Goal: Task Accomplishment & Management: Use online tool/utility

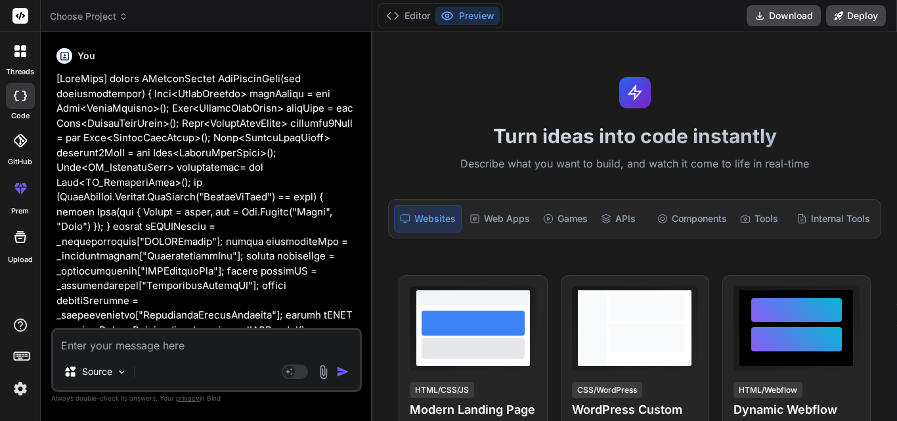
scroll to position [1272, 0]
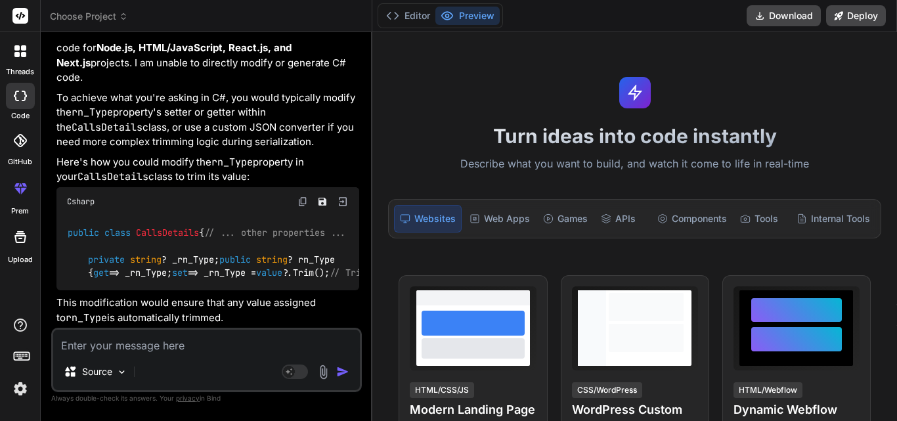
click at [176, 347] on textarea at bounding box center [206, 342] width 307 height 24
paste textarea "<div id='_ucCRMCall_UnAssigned_details_container_left_details_resourceid' class…"
type textarea "<div id='_ucCRMCall_UnAssigned_details_container_left_details_resourceid' class…"
type textarea "x"
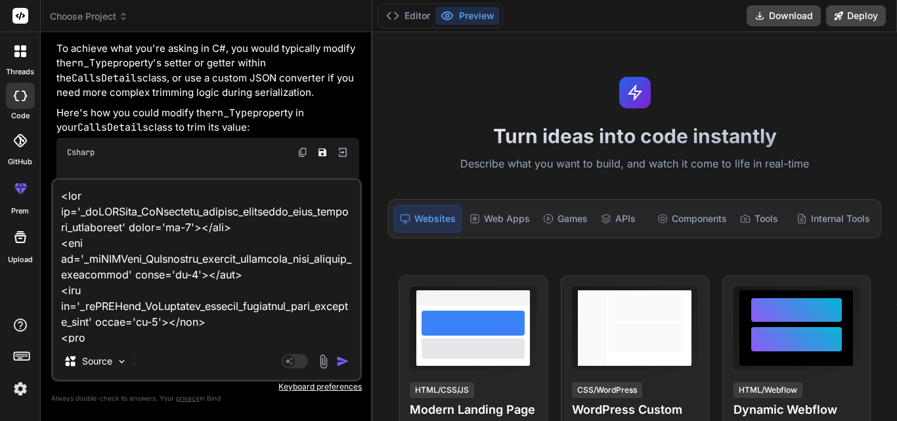
scroll to position [5171, 0]
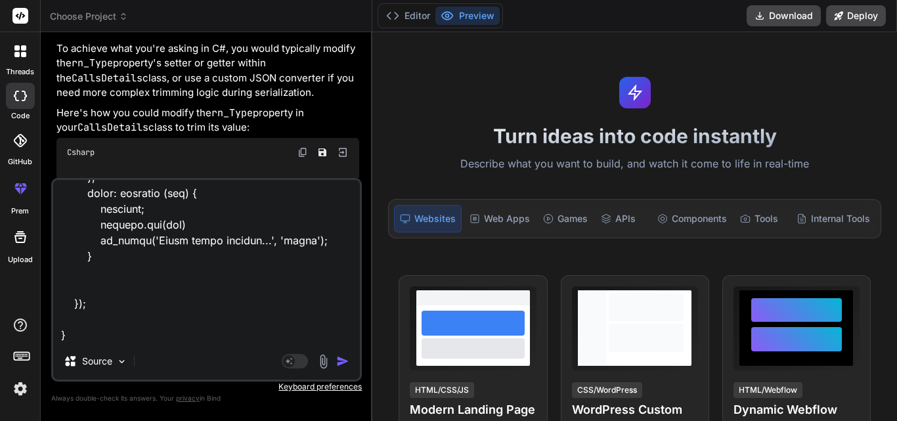
type textarea "<div id='_ucCRMCall_UnAssigned_details_container_left_details_resourceid' class…"
click at [340, 358] on img "button" at bounding box center [342, 361] width 13 height 13
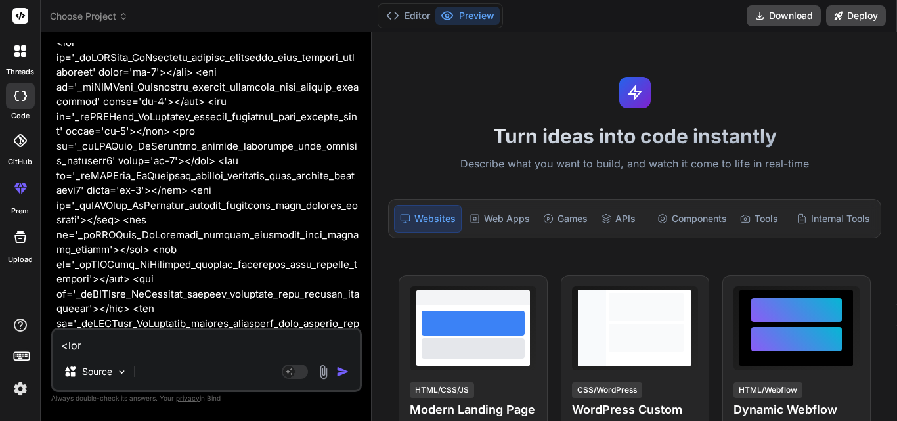
scroll to position [1557, 0]
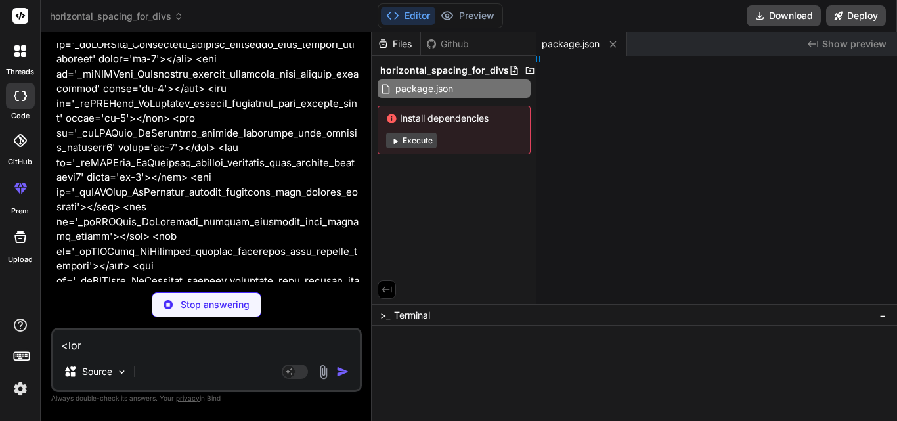
type textarea "x"
type textarea "tml>"
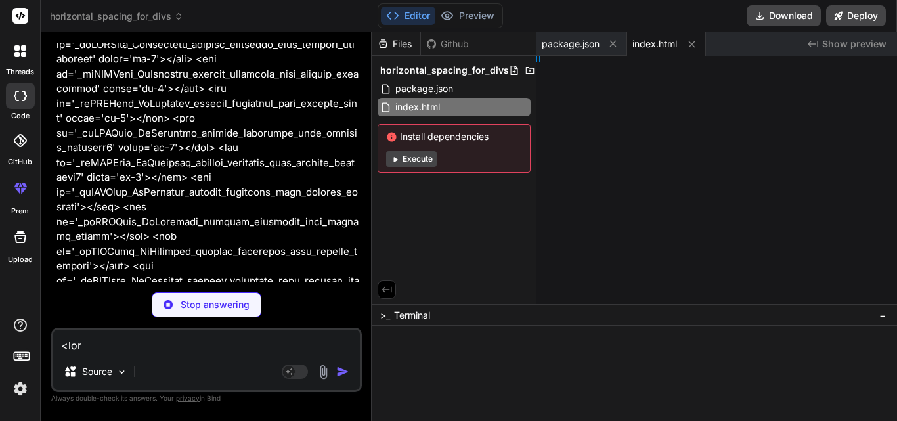
type textarea "x"
type textarea "*/ }"
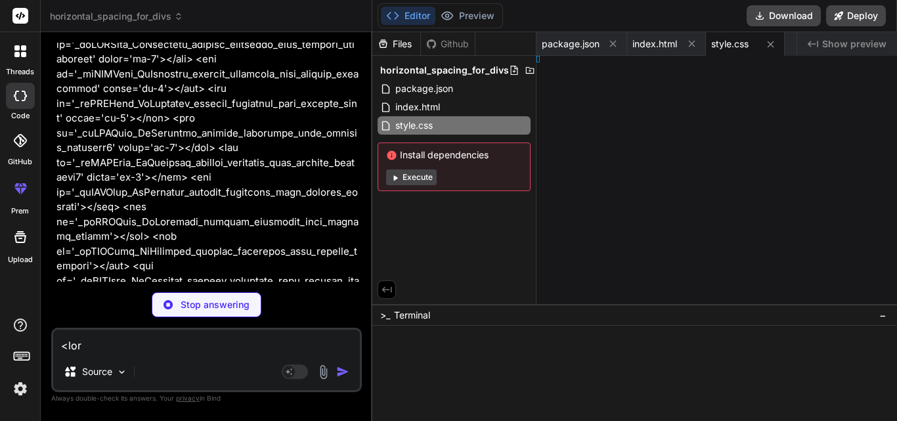
type textarea "x"
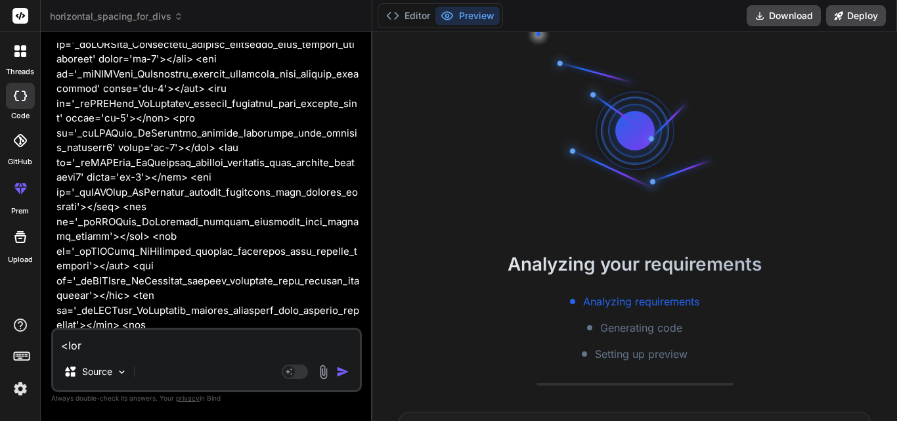
type textarea "x"
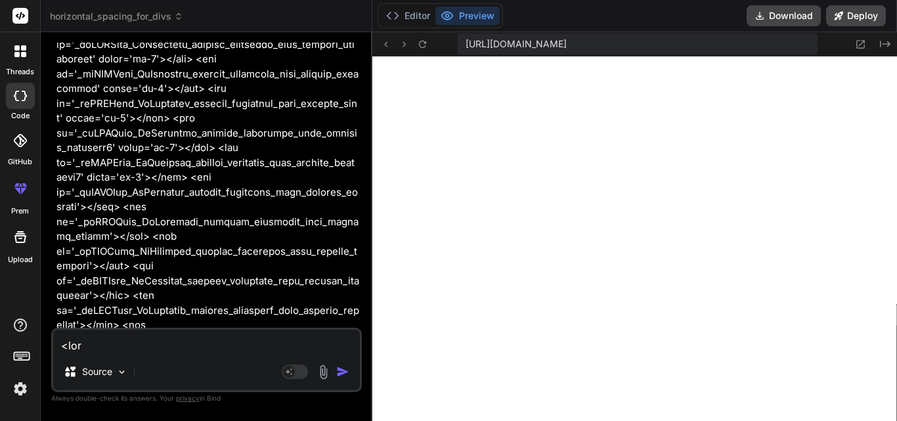
type textarea "}, error: function (err) { console.log(err); // dx_alert('Error while calling..…"
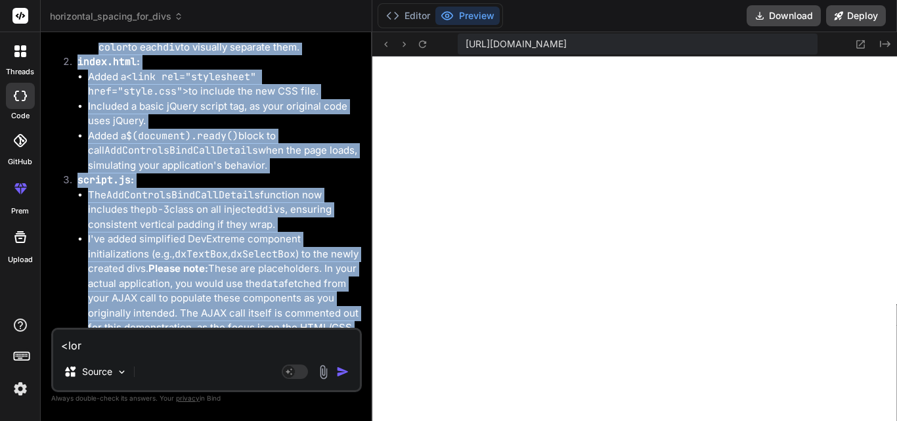
scroll to position [4643, 0]
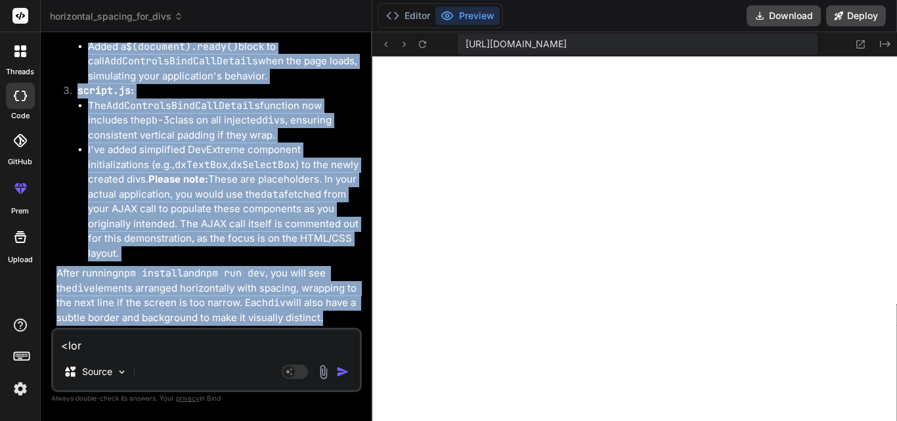
drag, startPoint x: 58, startPoint y: 189, endPoint x: 205, endPoint y: 336, distance: 207.6
click at [205, 336] on div "You Bind AI I understand you're looking to modify your C# [DOMAIN_NAME] Core ap…" at bounding box center [206, 232] width 311 height 378
copy div "Certainly! To add horizontal space between your div elements and make them appe…"
click at [790, 12] on button "Download" at bounding box center [784, 15] width 74 height 21
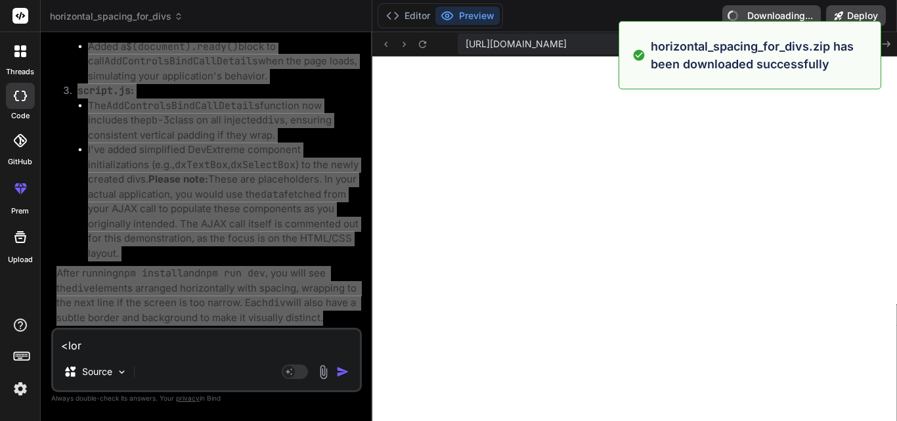
type textarea "x"
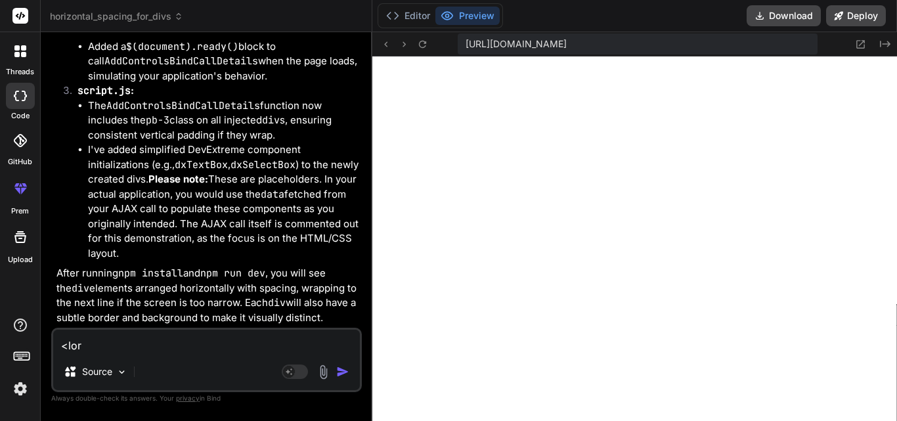
click at [221, 341] on textarea at bounding box center [206, 342] width 307 height 24
paste textarea "we are using bootstrap css. Please provide accordingly."
type textarea "we are using bootstrap css. Please provide accordingly."
type textarea "x"
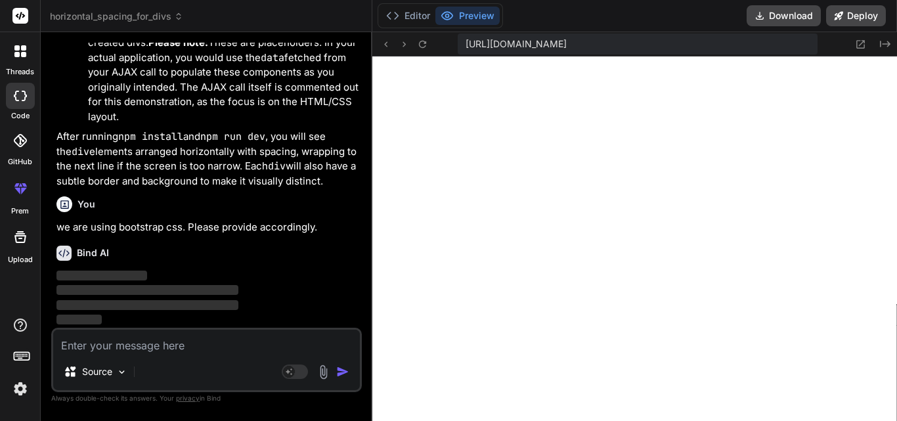
scroll to position [4779, 0]
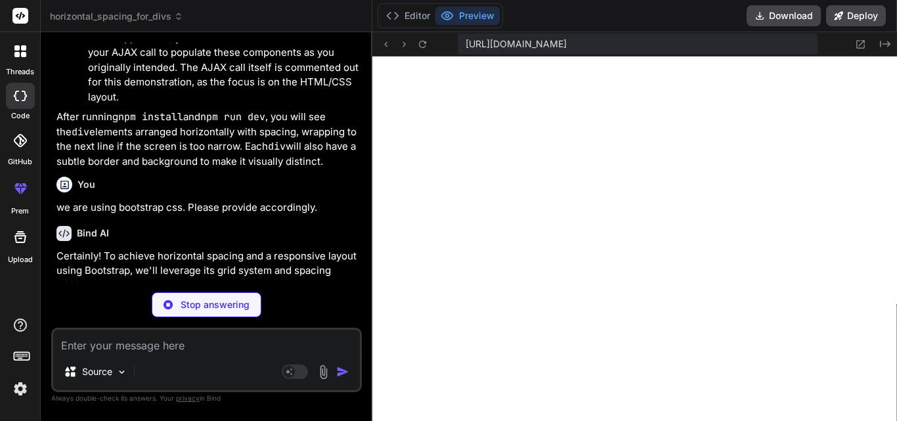
type textarea "x"
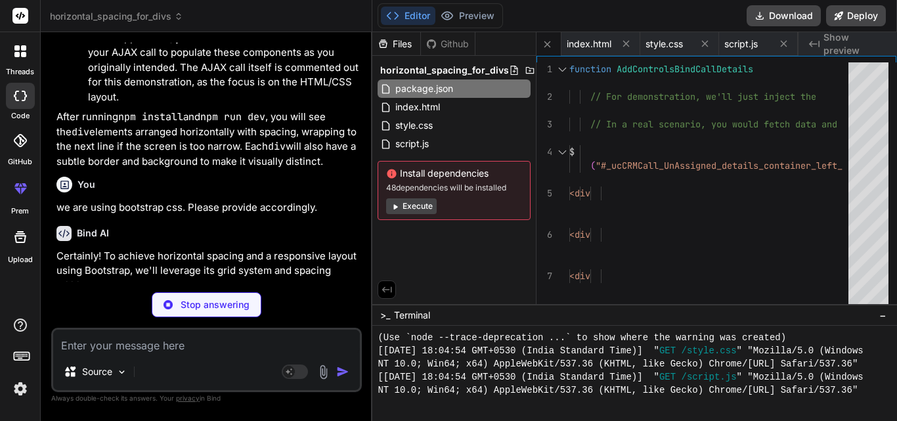
type textarea "x"
type textarea "<script src="[URL][DOMAIN_NAME]"></script> </body> </html>"
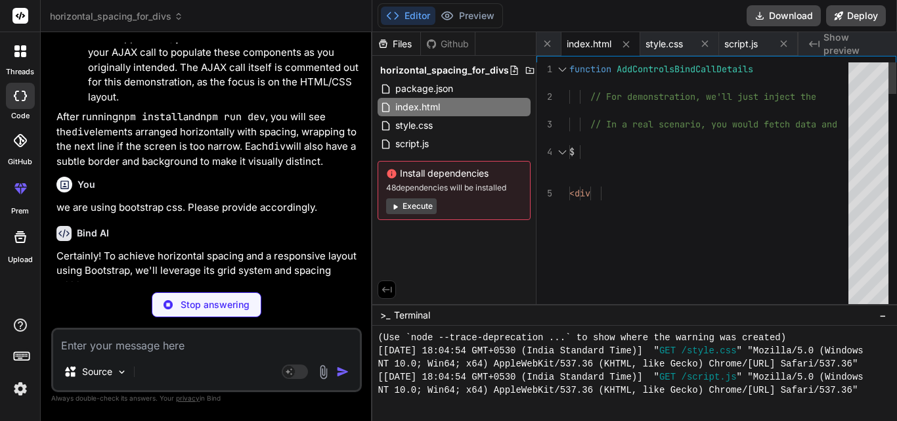
type textarea "x"
type textarea ".details-item { background-color: #fff; border: 1px solid #eee; border-radius: …"
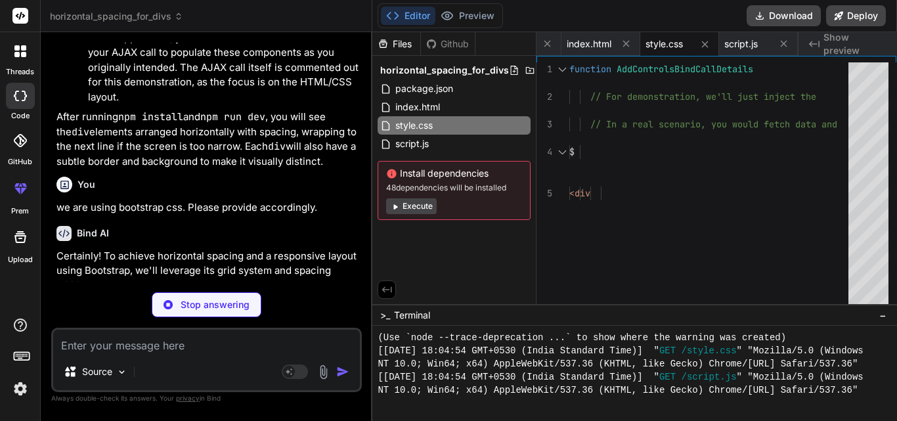
type textarea "x"
type textarea "}); */ }"
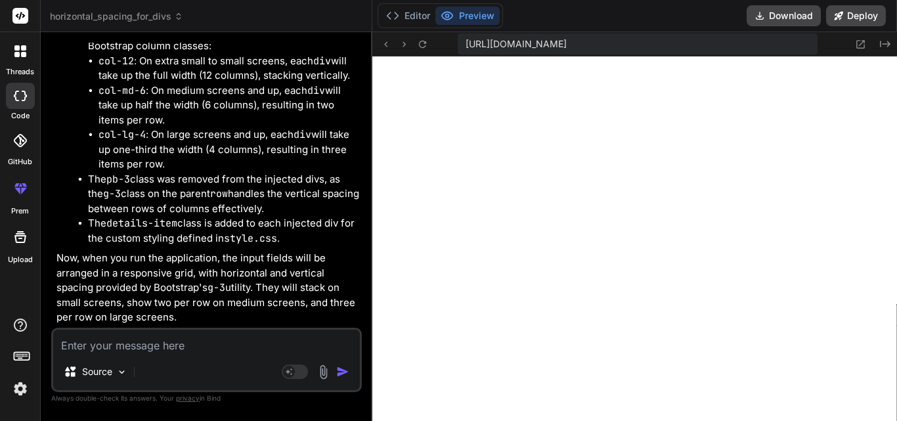
scroll to position [5827, 0]
click at [782, 15] on button "Download" at bounding box center [784, 15] width 74 height 21
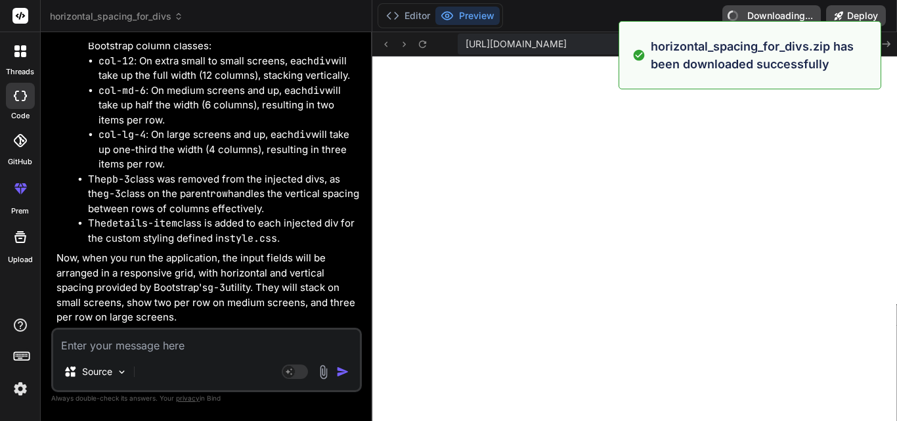
type textarea "x"
